Goal: Task Accomplishment & Management: Complete application form

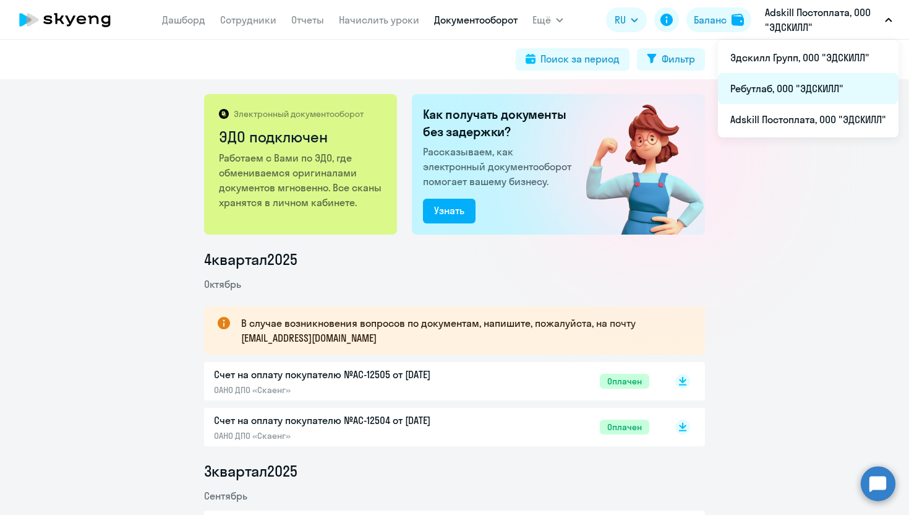
click at [511, 86] on li "Ребутлаб, ООО "ЭДСКИЛЛ"" at bounding box center [808, 88] width 181 height 31
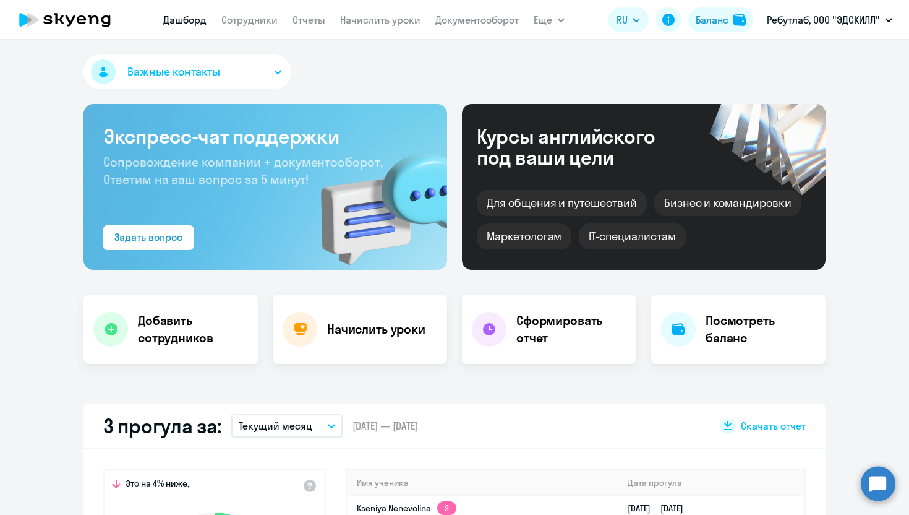
click at [257, 11] on nav "[PERSON_NAME] Отчеты Начислить уроки Документооборот" at bounding box center [341, 19] width 356 height 25
click at [256, 25] on link "Сотрудники" at bounding box center [249, 20] width 56 height 12
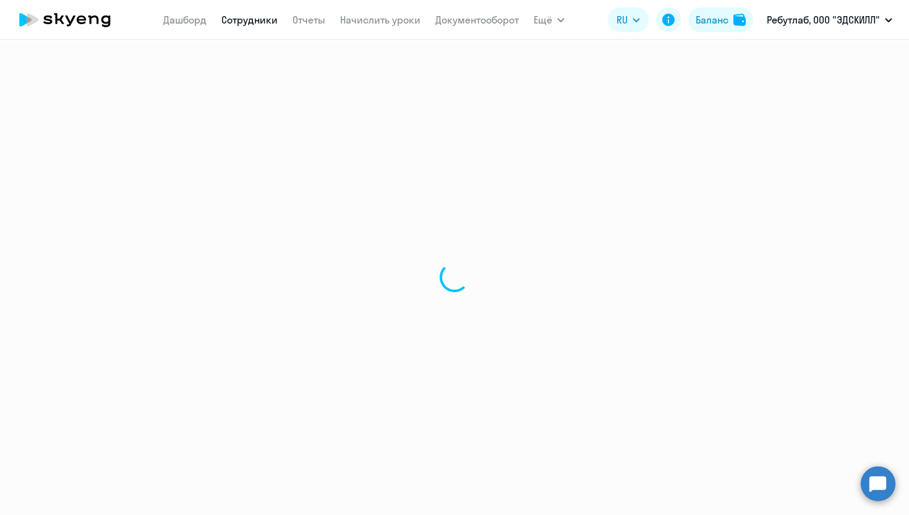
select select "30"
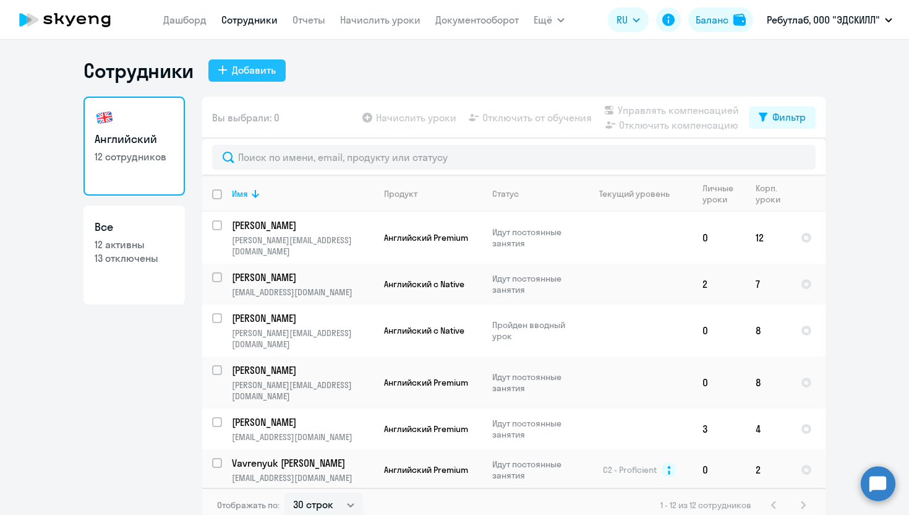
click at [257, 67] on div "Добавить" at bounding box center [254, 69] width 44 height 15
select select "english_adult_not_native_speaker"
select select "3"
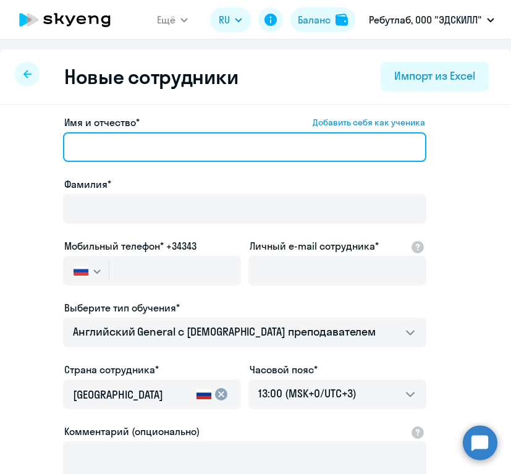
click at [114, 152] on input "Имя и отчество* Добавить себя как ученика" at bounding box center [245, 147] width 364 height 30
paste input "[DATE] - [DATE]"
type input "[DATE] - [DATE]"
drag, startPoint x: 190, startPoint y: 152, endPoint x: -115, endPoint y: 69, distance: 315.9
click at [0, 69] on html "Ещё Дашборд Сотрудники Отчеты Начислить уроки Документооборот Все продукты RU Б…" at bounding box center [255, 237] width 511 height 474
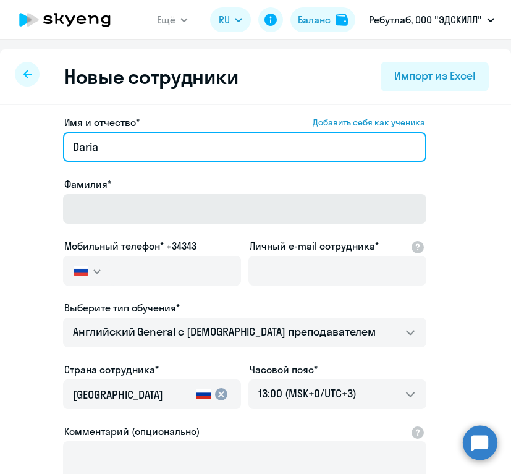
type input "Daria"
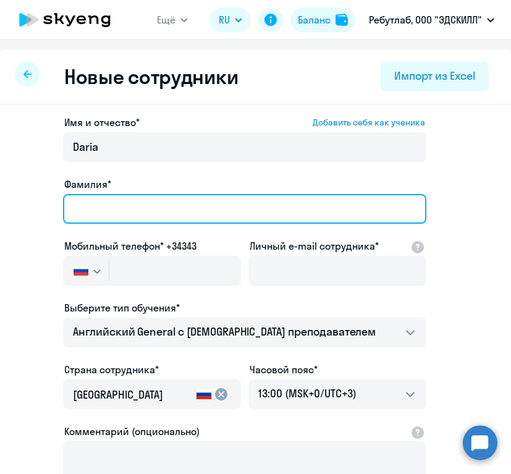
click at [130, 220] on input "Фамилия*" at bounding box center [245, 209] width 364 height 30
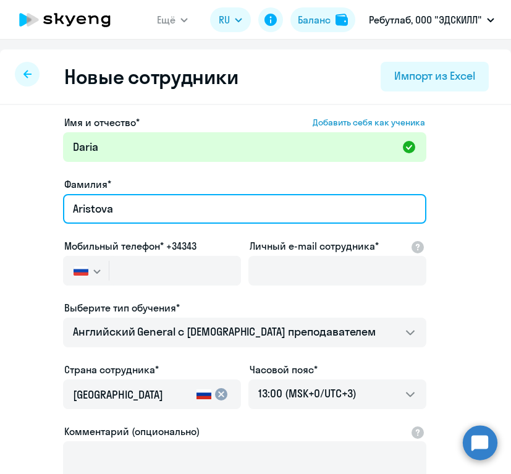
type input "Aristova"
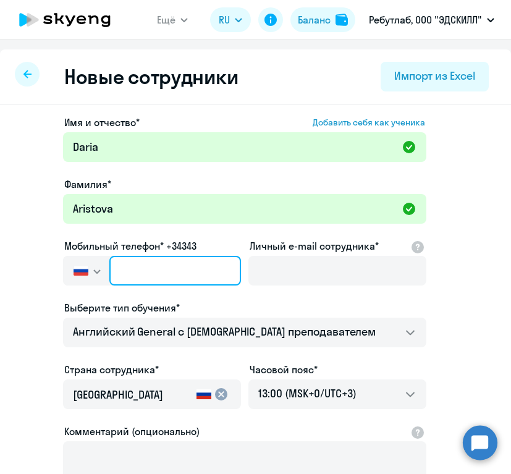
click at [171, 273] on input "text" at bounding box center [175, 271] width 132 height 30
paste input "[PHONE_NUMBER]"
type input "[PHONE_NUMBER]"
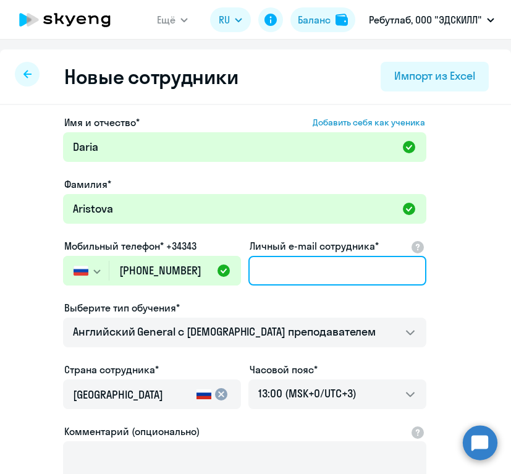
click at [304, 271] on input "Личный e-mail сотрудника*" at bounding box center [338, 271] width 178 height 30
paste input "89658288337"
type input "89658288337"
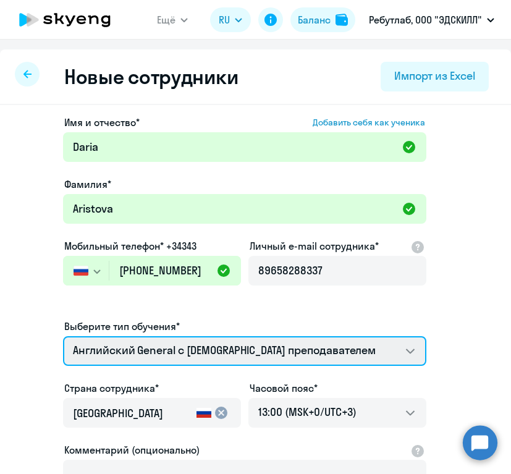
click at [261, 336] on select "Английский General с русскоговорящим преподавателем Английский General с [DEMOG…" at bounding box center [245, 351] width 364 height 30
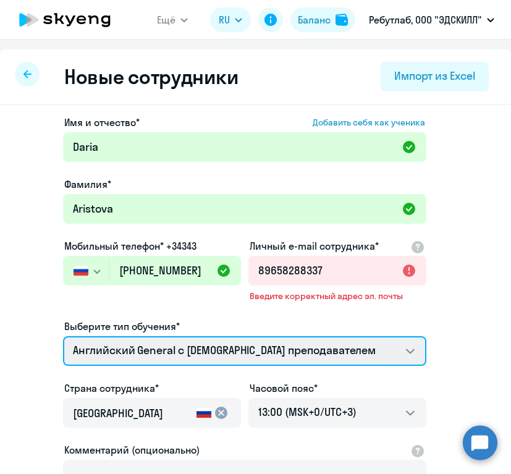
select select "english_adult_not_native_speaker_premium"
click at [63, 336] on select "Английский General с русскоговорящим преподавателем Английский General с [DEMOG…" at bounding box center [245, 351] width 364 height 30
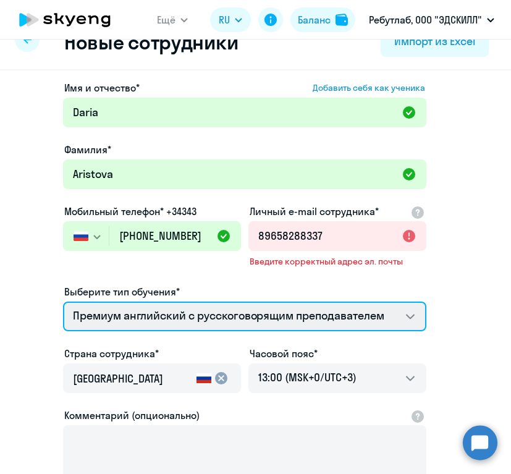
scroll to position [36, 0]
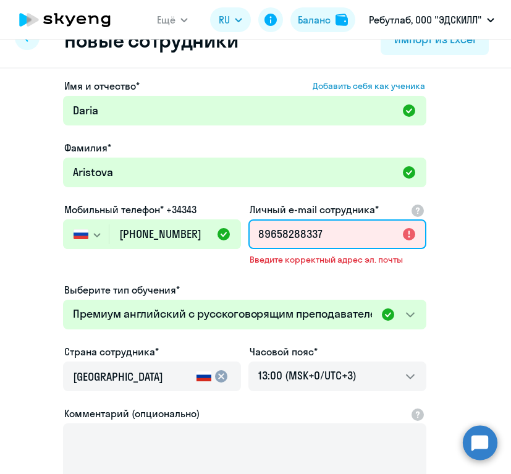
drag, startPoint x: 331, startPoint y: 236, endPoint x: 168, endPoint y: 195, distance: 168.4
click at [168, 195] on div "Имя и отчество* Добавить себя как ученика [PERSON_NAME]* [PERSON_NAME] Мобильны…" at bounding box center [245, 308] width 364 height 459
click at [314, 244] on input "Личный e-mail сотрудника*" at bounding box center [338, 235] width 178 height 30
paste input "89658288337"
type input "89658288337"
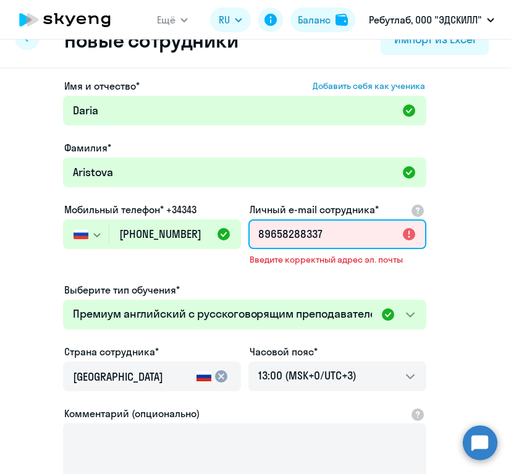
drag, startPoint x: 332, startPoint y: 238, endPoint x: 53, endPoint y: 199, distance: 282.3
click at [53, 199] on app-new-student-form "Имя и отчество* Добавить себя как ученика [PERSON_NAME]* [PERSON_NAME] Мобильны…" at bounding box center [256, 308] width 472 height 459
paste input "89658288337"
type input "89658288337"
drag, startPoint x: 343, startPoint y: 234, endPoint x: 72, endPoint y: 219, distance: 271.3
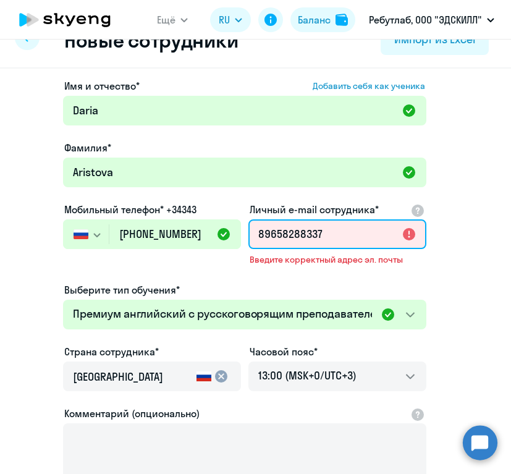
click at [72, 219] on div "Имя и отчество* Добавить себя как ученика [PERSON_NAME]* [PERSON_NAME] Мобильны…" at bounding box center [245, 308] width 364 height 459
paste input "[EMAIL_ADDRESS][DOMAIN_NAME]"
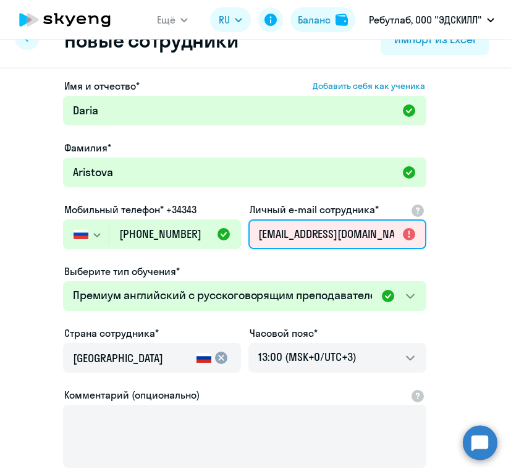
scroll to position [0, 2]
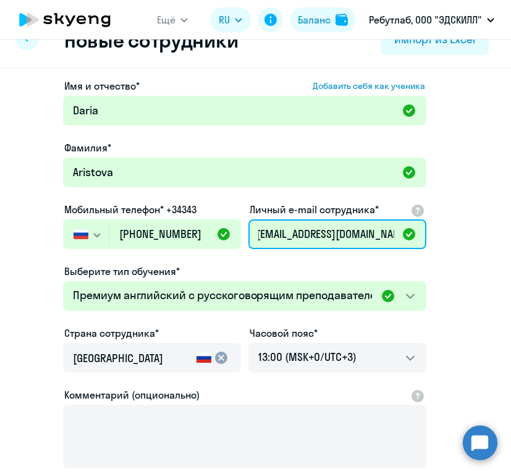
type input "[EMAIL_ADDRESS][DOMAIN_NAME]"
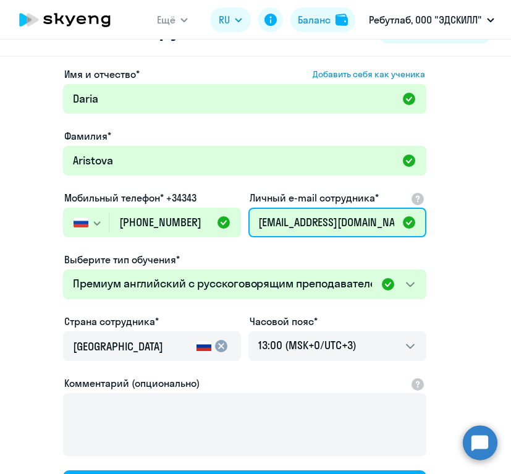
scroll to position [112, 0]
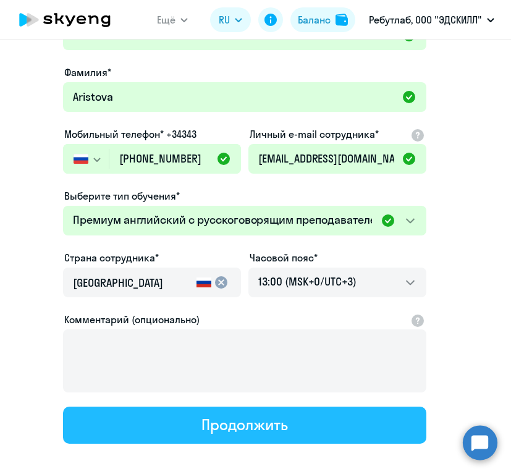
click at [295, 429] on button "Продолжить" at bounding box center [245, 425] width 364 height 37
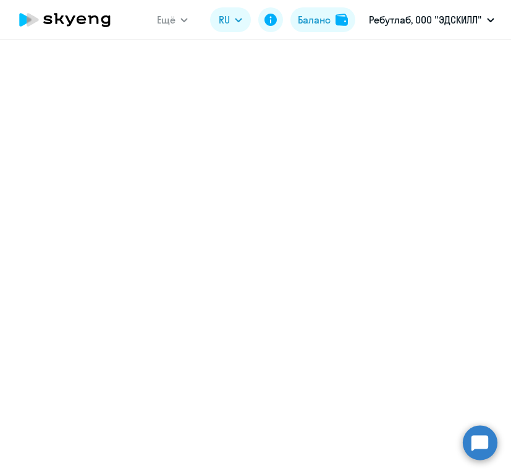
select select "english_adult_not_native_speaker_premium"
select select "3"
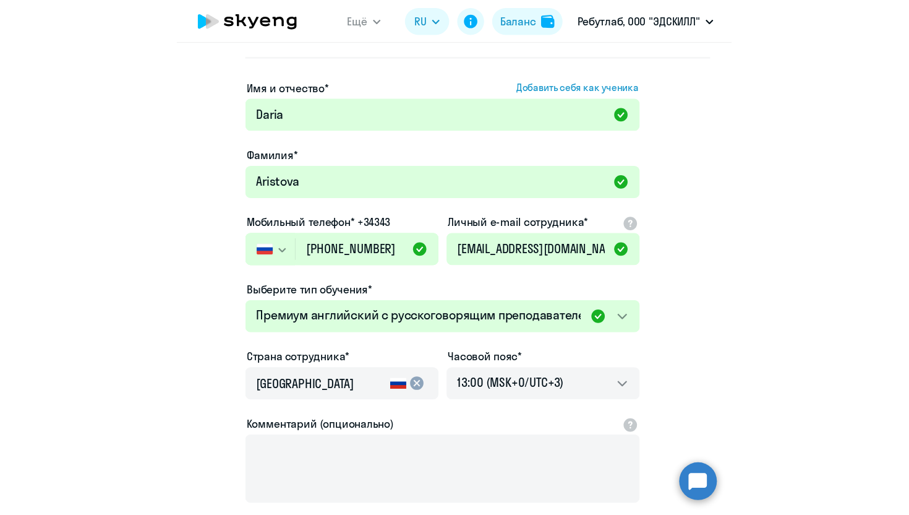
scroll to position [0, 0]
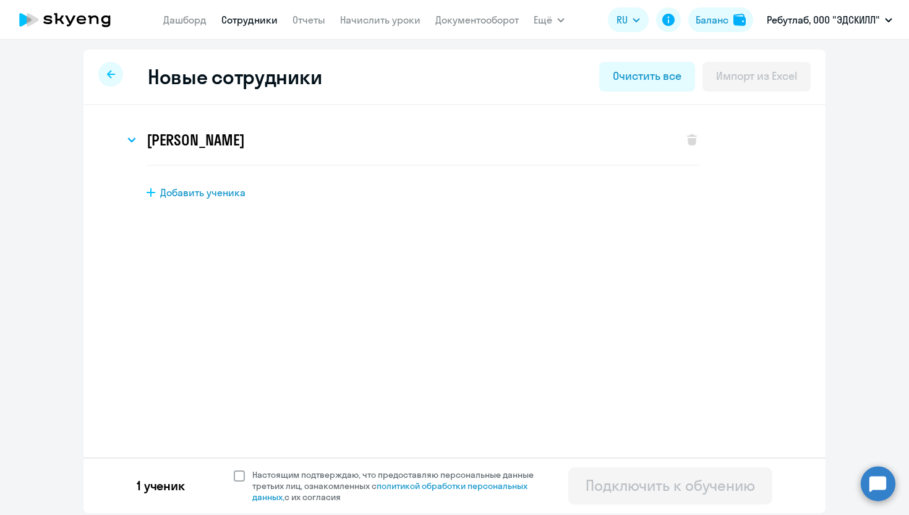
click at [239, 474] on span at bounding box center [239, 475] width 11 height 11
click at [234, 469] on input "Настоящим подтверждаю, что предоставляю персональные данные третьих лиц, ознако…" at bounding box center [233, 468] width 1 height 1
checkbox input "true"
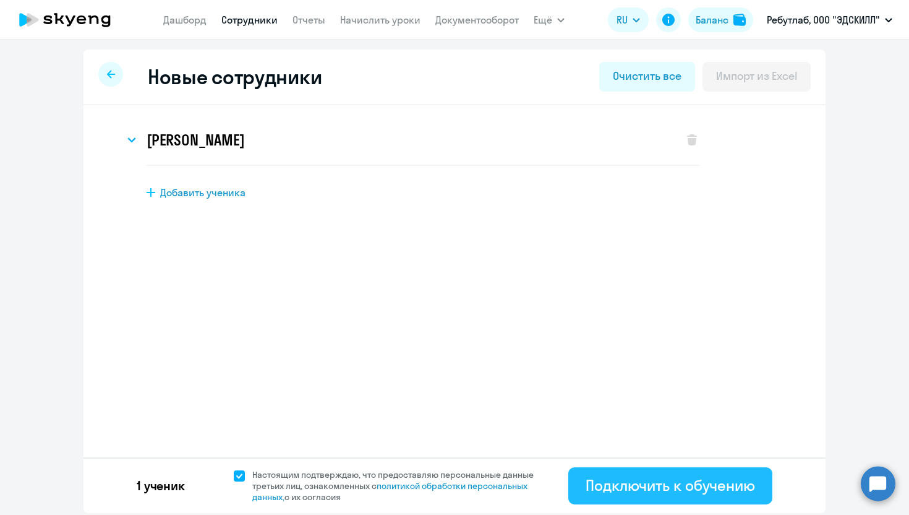
click at [511, 474] on div "Подключить к обучению" at bounding box center [670, 485] width 169 height 20
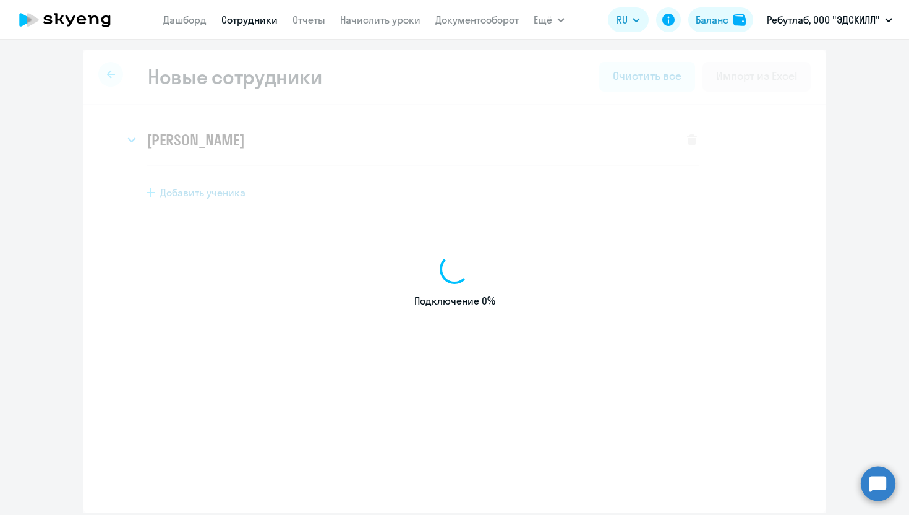
select select "english_adult_not_native_speaker"
select select "3"
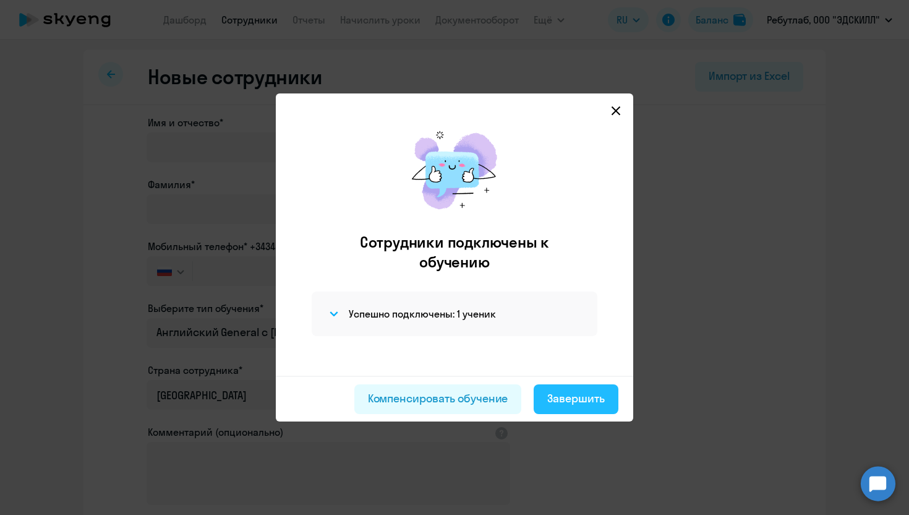
click at [511, 395] on div "Завершить" at bounding box center [576, 398] width 58 height 16
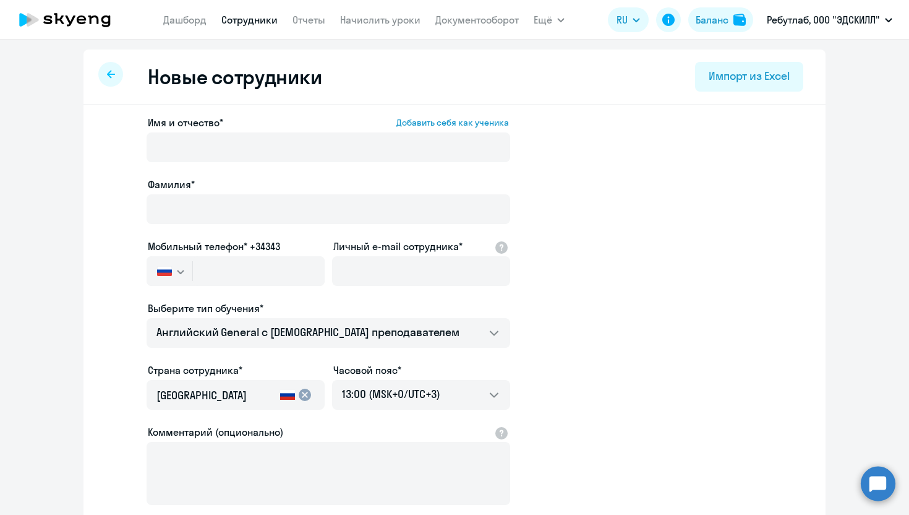
select select "30"
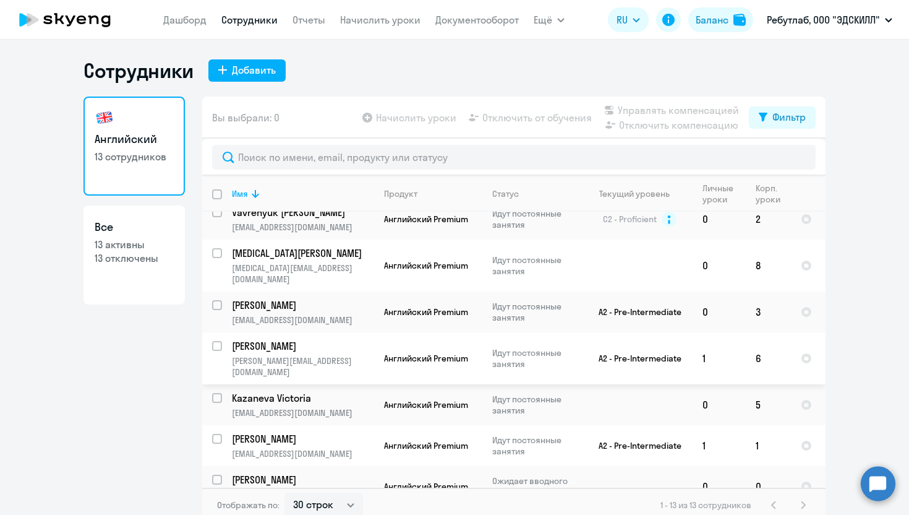
scroll to position [7, 0]
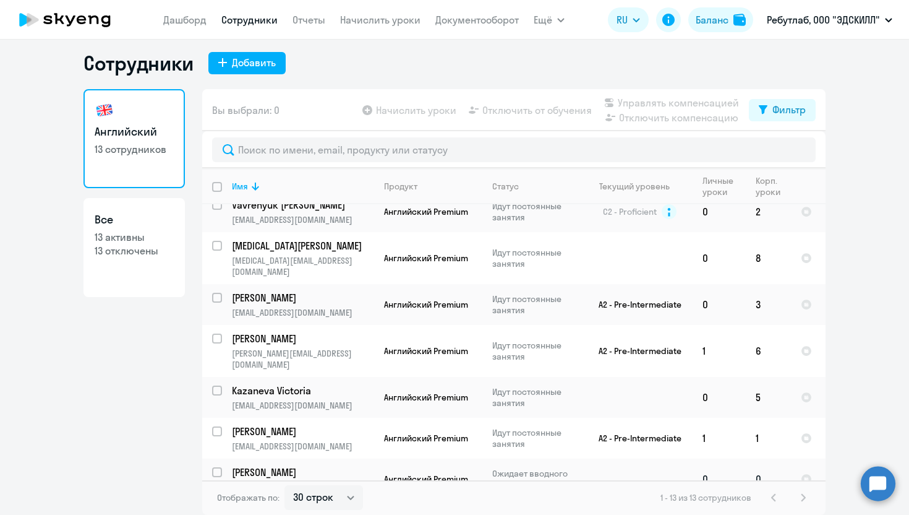
click at [219, 467] on input "select row 42997460" at bounding box center [224, 479] width 25 height 25
checkbox input "true"
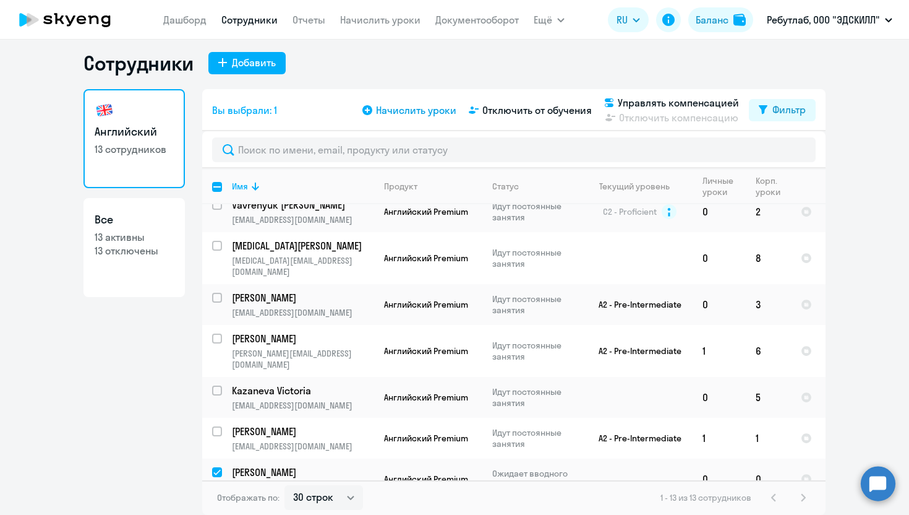
click at [429, 109] on span "Начислить уроки" at bounding box center [416, 110] width 80 height 15
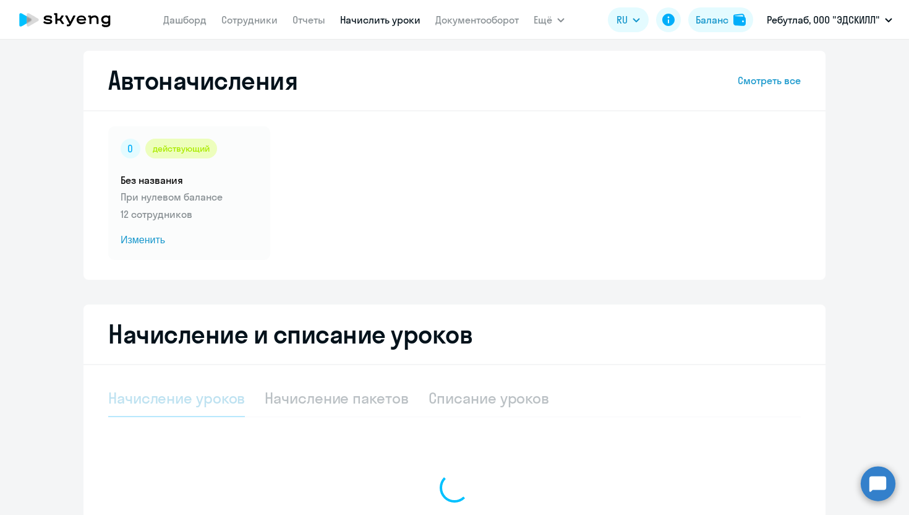
select select "10"
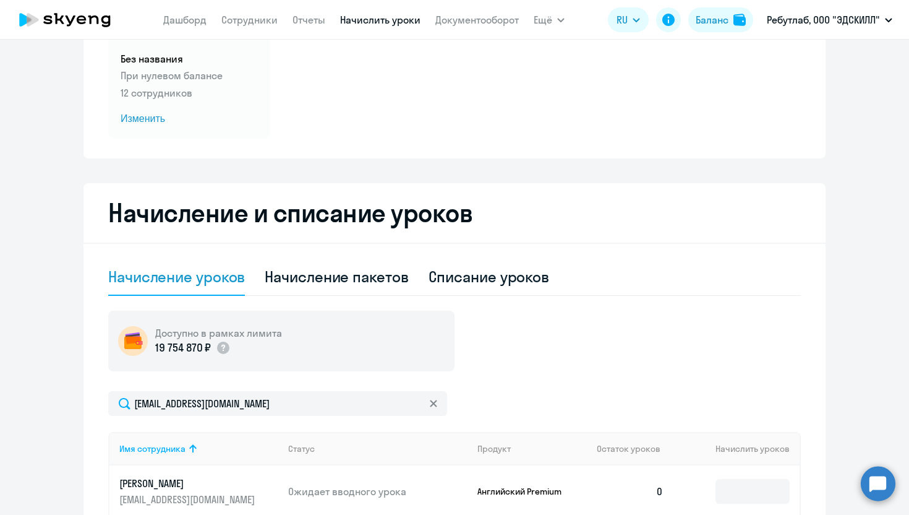
scroll to position [335, 0]
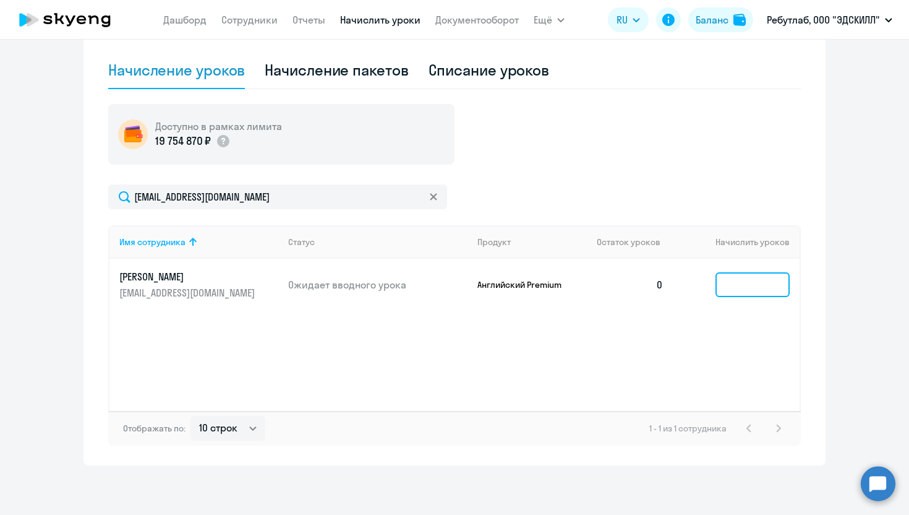
click at [511, 296] on input at bounding box center [753, 284] width 74 height 25
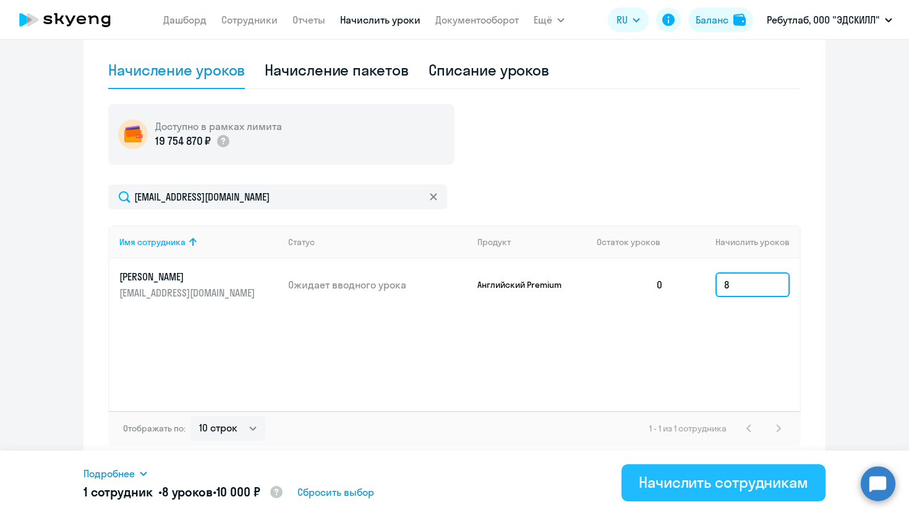
type input "8"
click at [511, 474] on button "Начислить сотрудникам" at bounding box center [724, 482] width 204 height 37
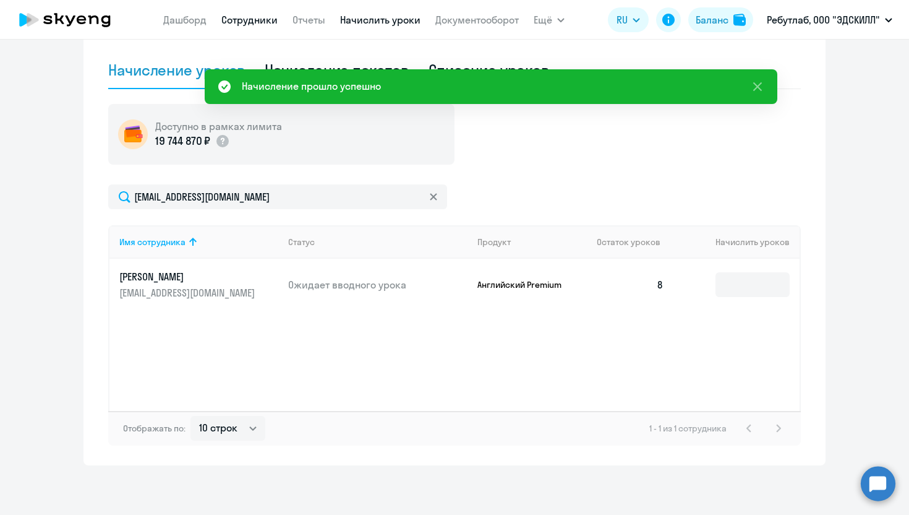
click at [257, 18] on link "Сотрудники" at bounding box center [249, 20] width 56 height 12
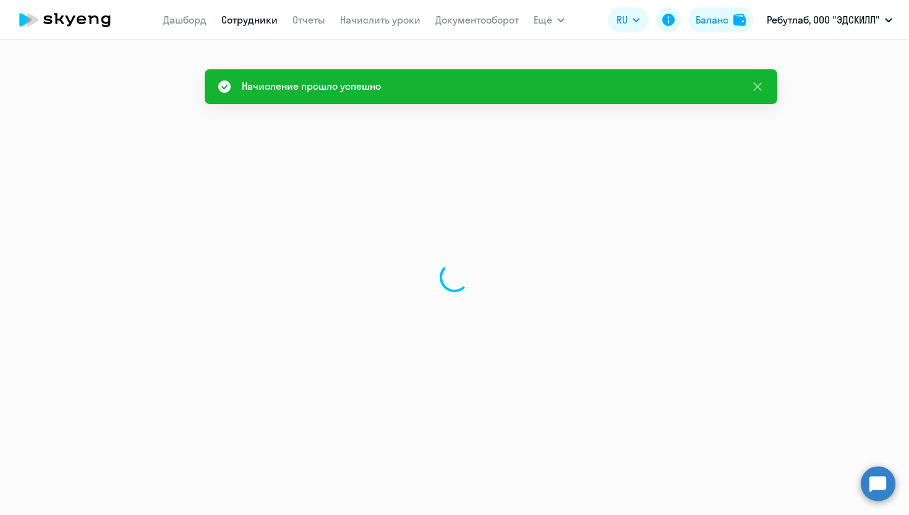
select select "30"
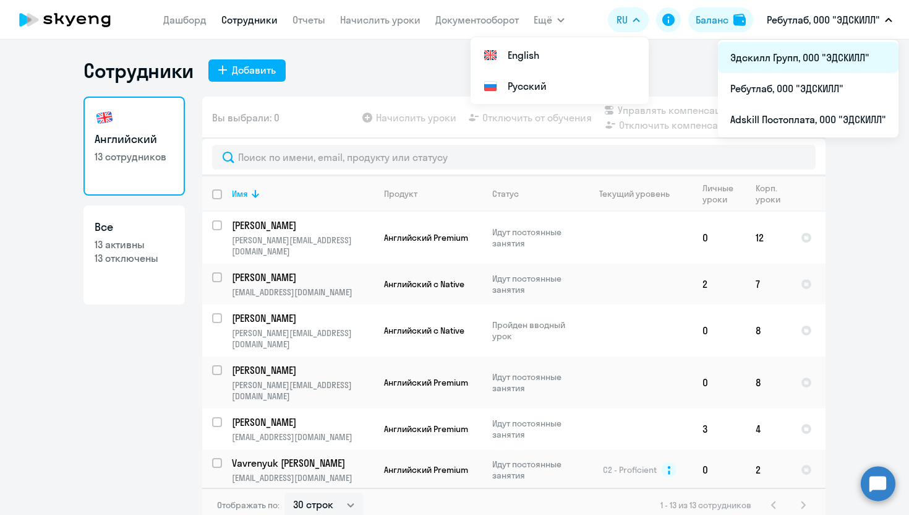
click at [511, 54] on li "Эдскилл Групп, ООО "ЭДСКИЛЛ"" at bounding box center [808, 57] width 181 height 31
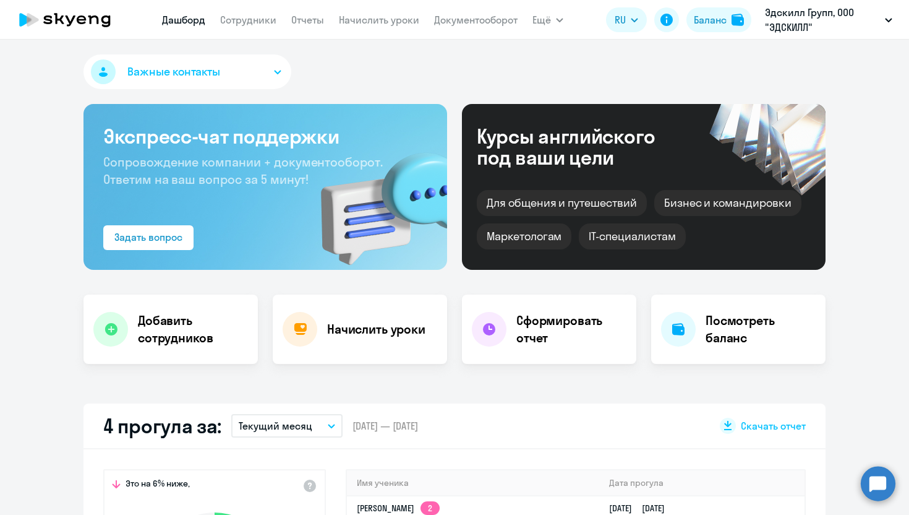
select select "30"
click at [244, 19] on link "Сотрудники" at bounding box center [248, 20] width 56 height 12
select select "30"
